Goal: Task Accomplishment & Management: Manage account settings

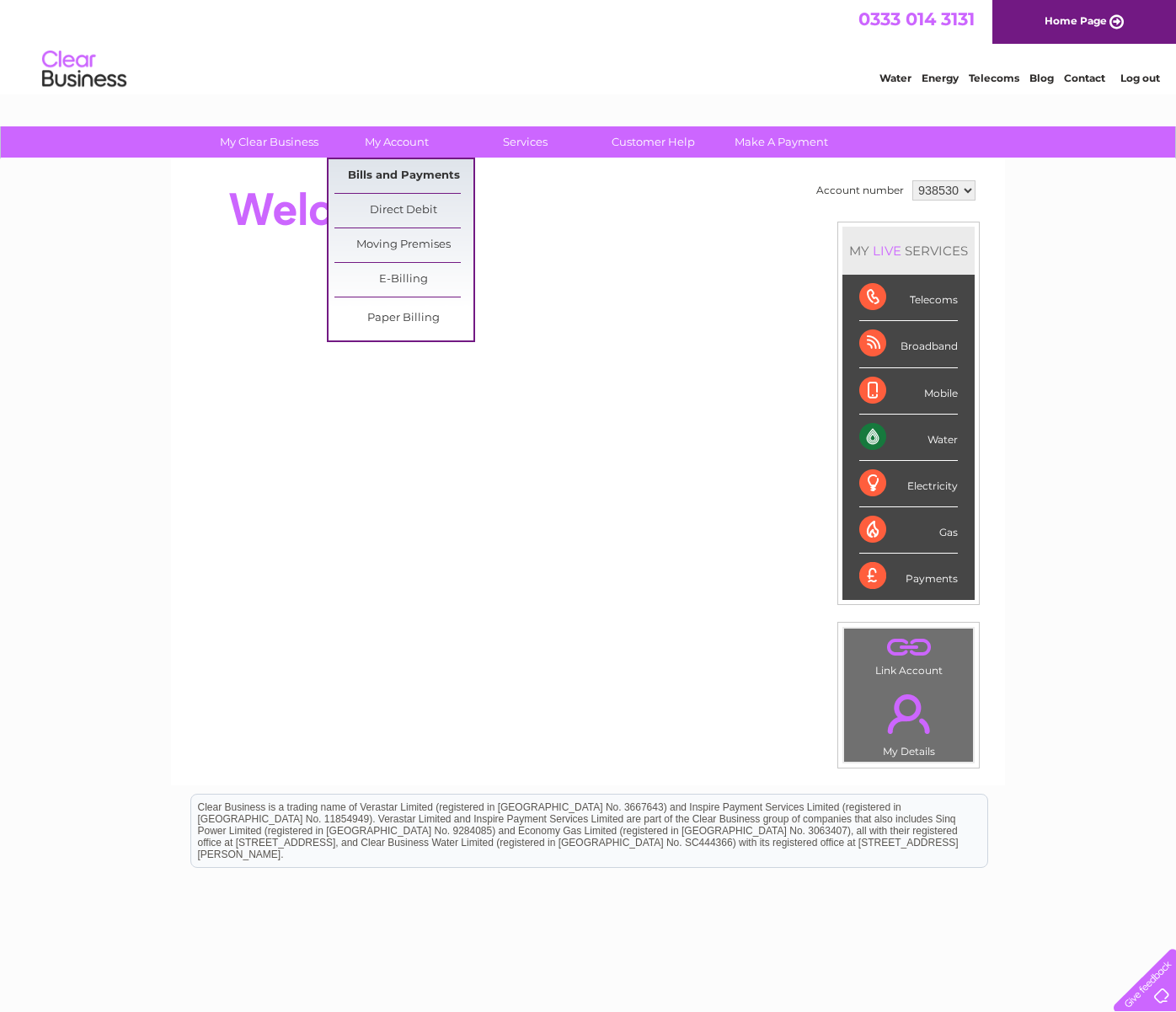
click at [378, 173] on link "Bills and Payments" at bounding box center [404, 177] width 139 height 34
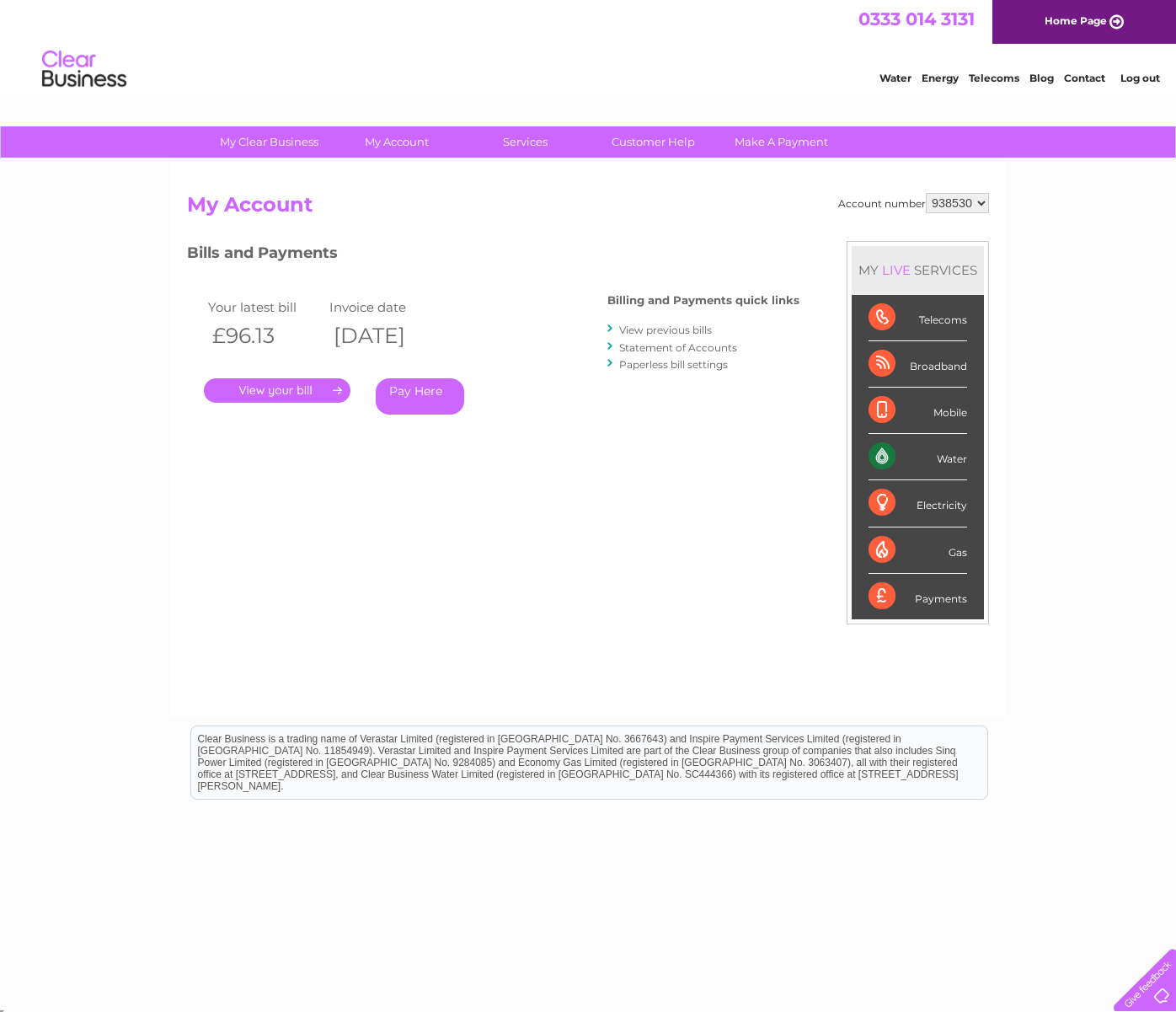
click at [304, 391] on link "." at bounding box center [277, 391] width 147 height 24
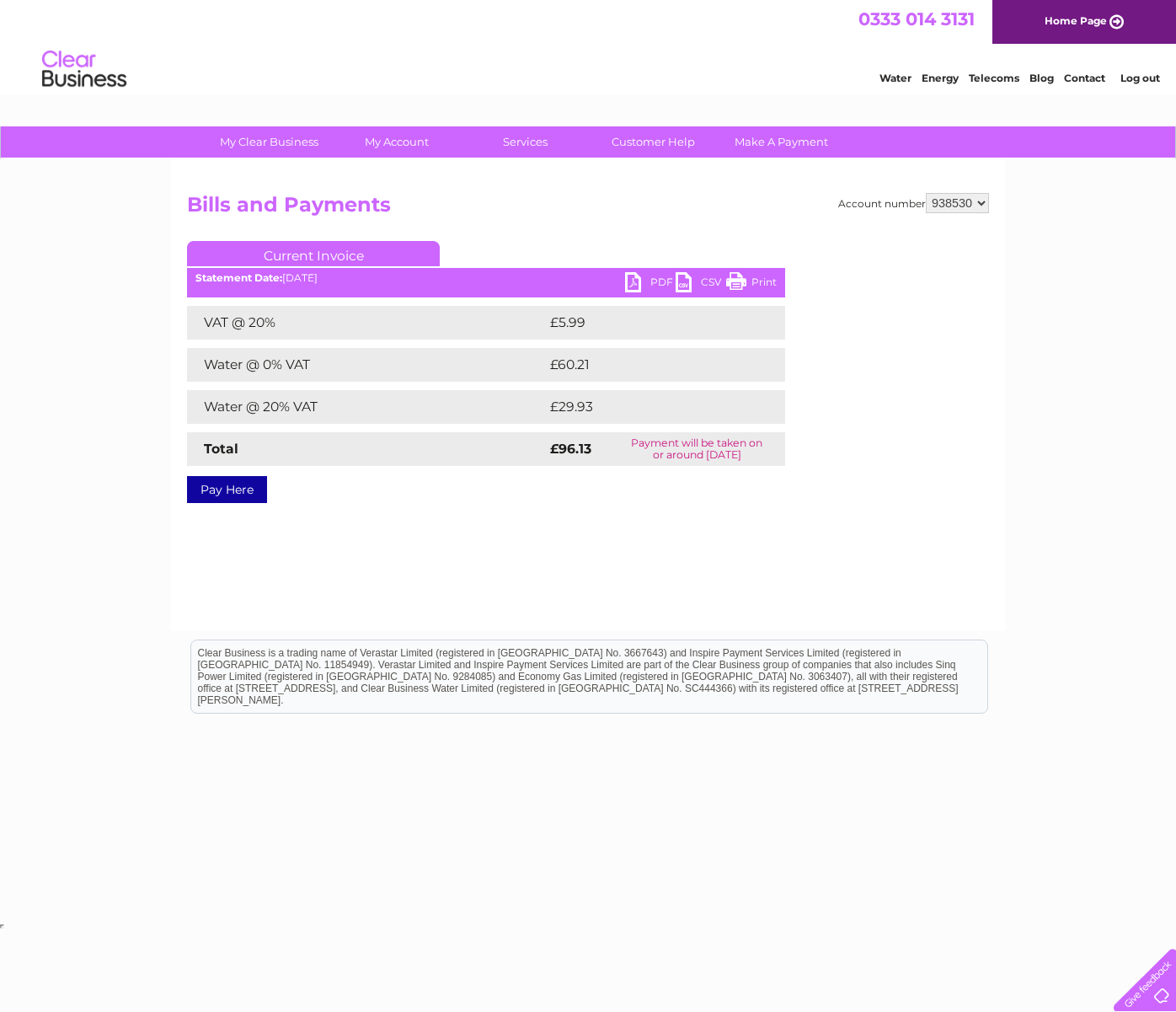
click at [654, 279] on link "PDF" at bounding box center [651, 285] width 51 height 24
